Goal: Task Accomplishment & Management: Use online tool/utility

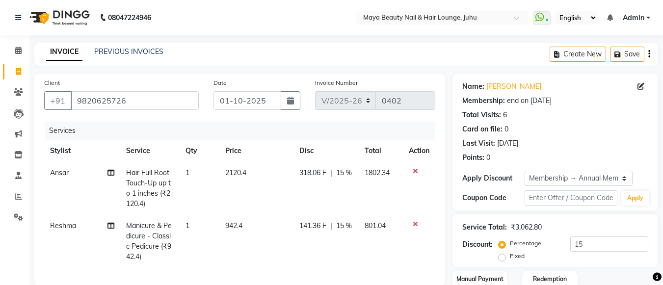
select select "4023"
select select "service"
select select "78459"
select select "1: Object"
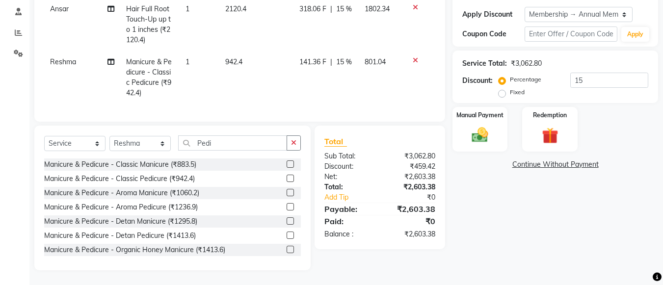
click at [478, 133] on img at bounding box center [480, 135] width 27 height 19
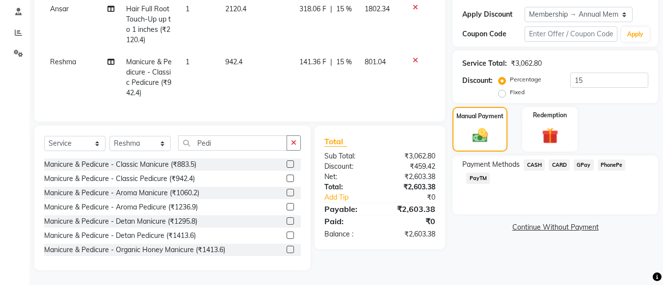
click at [537, 160] on span "CASH" at bounding box center [534, 165] width 21 height 11
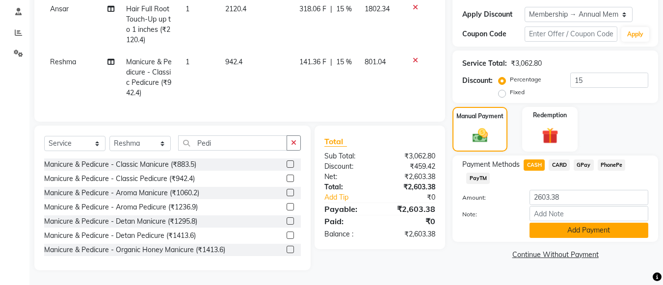
click at [586, 223] on button "Add Payment" at bounding box center [589, 230] width 119 height 15
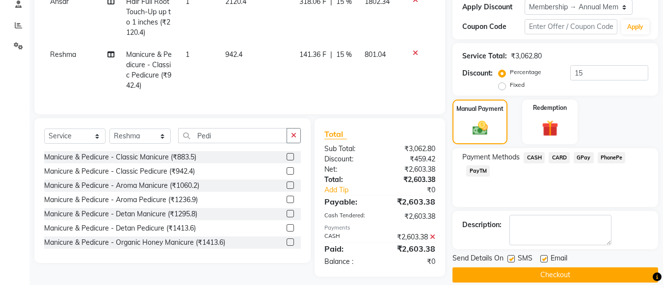
scroll to position [185, 0]
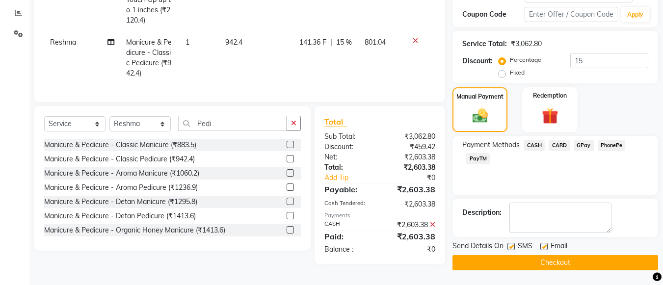
click at [547, 264] on button "Checkout" at bounding box center [556, 262] width 206 height 15
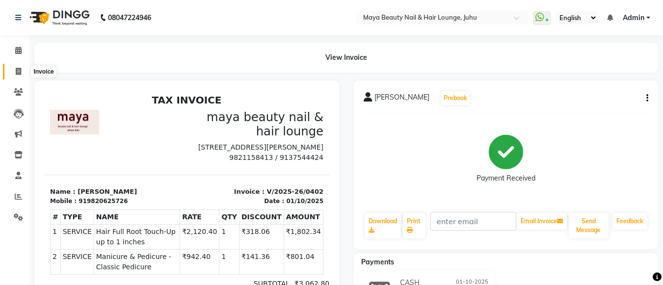
click at [17, 71] on icon at bounding box center [18, 71] width 5 height 7
select select "service"
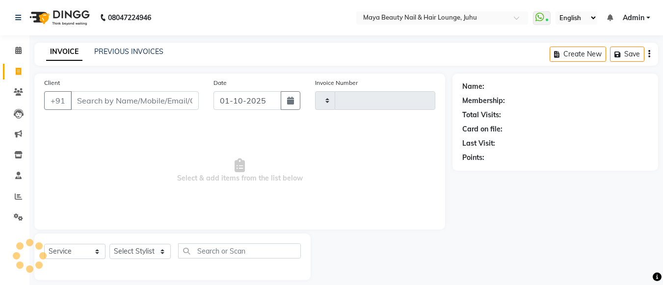
scroll to position [10, 0]
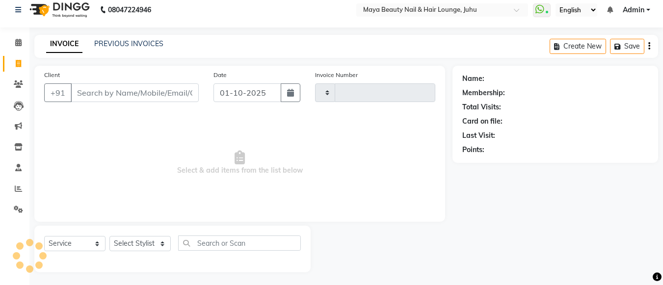
type input "0403"
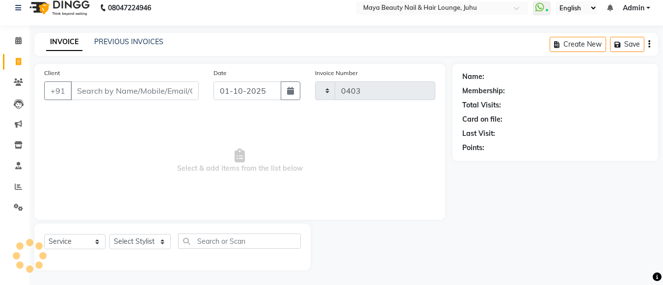
select select "4023"
click at [132, 89] on input "Client" at bounding box center [135, 90] width 128 height 19
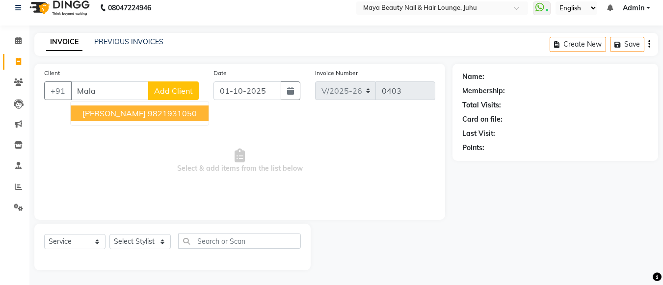
click at [148, 116] on ngb-highlight "9821931050" at bounding box center [172, 114] width 49 height 10
type input "9821931050"
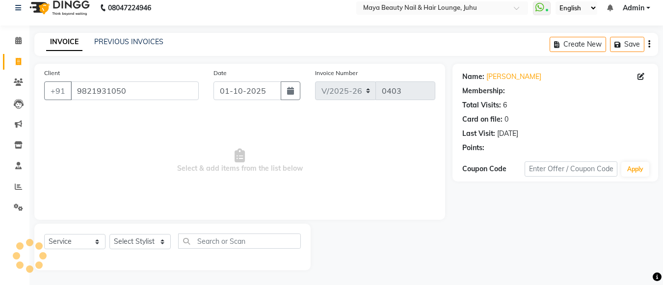
select select "1: Object"
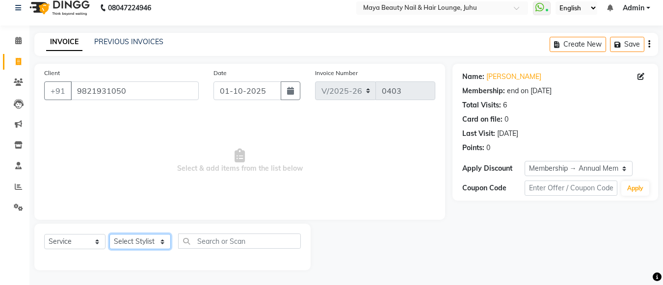
click at [161, 242] on select "Select Stylist [PERSON_NAME] Ashwini [PERSON_NAME] [PERSON_NAME] [PERSON_NAME] …" at bounding box center [139, 241] width 61 height 15
select select "20268"
click at [109, 234] on select "Select Stylist [PERSON_NAME] Ashwini [PERSON_NAME] [PERSON_NAME] [PERSON_NAME] …" at bounding box center [139, 241] width 61 height 15
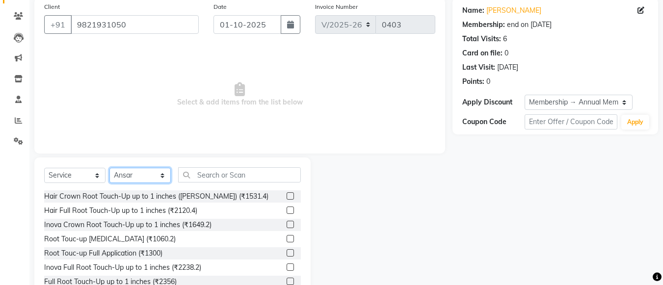
scroll to position [108, 0]
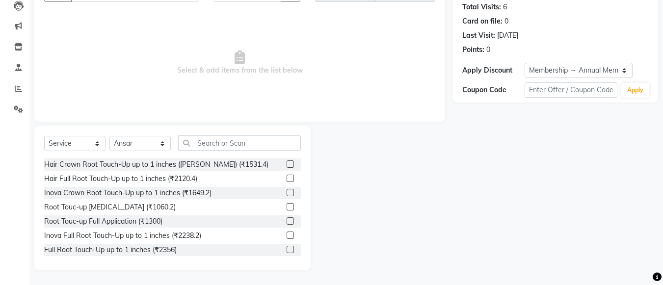
click at [287, 192] on label at bounding box center [290, 192] width 7 height 7
click at [287, 192] on input "checkbox" at bounding box center [290, 193] width 6 height 6
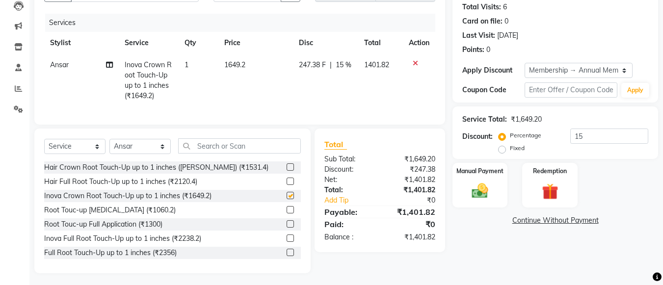
checkbox input "false"
click at [251, 153] on input "text" at bounding box center [239, 145] width 123 height 15
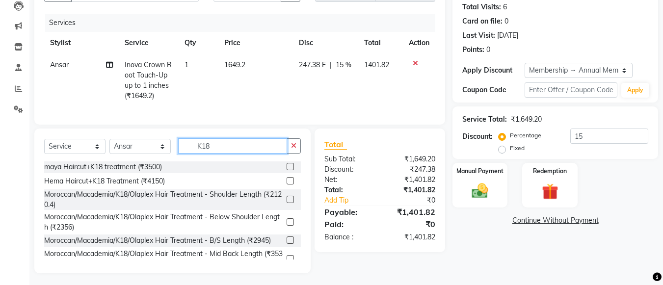
scroll to position [0, 0]
type input "K18"
